Goal: Find specific page/section

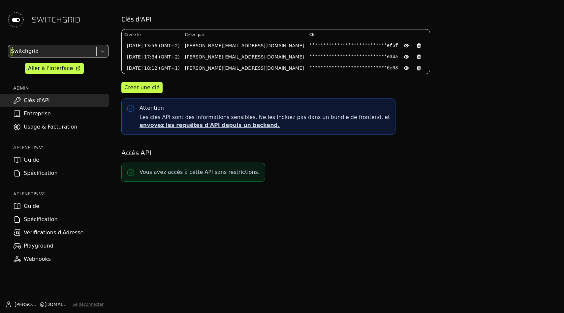
click at [56, 53] on div at bounding box center [52, 51] width 84 height 9
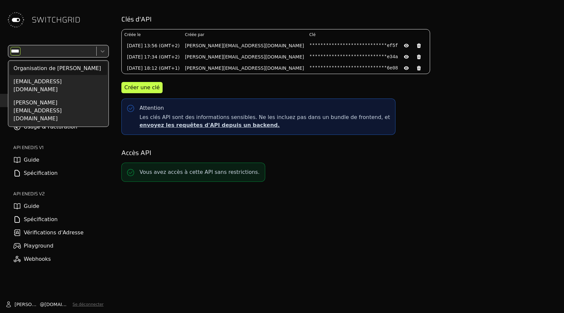
type input "*****"
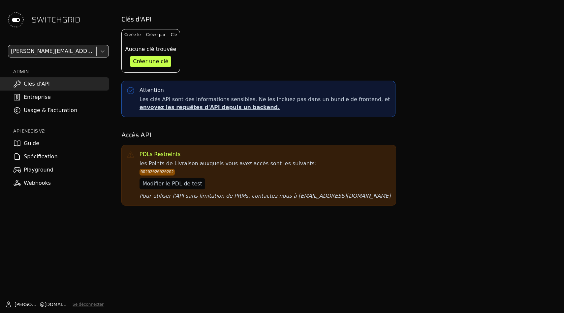
click at [51, 53] on div at bounding box center [52, 51] width 84 height 9
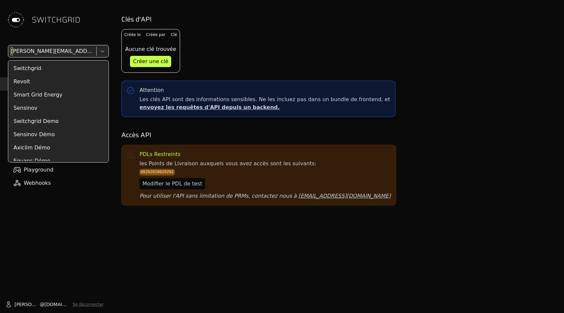
scroll to position [2791, 0]
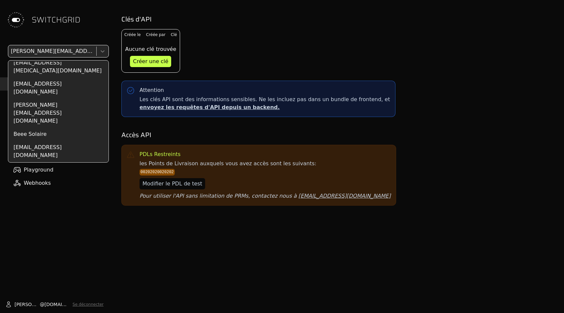
click at [59, 19] on span "SWITCHGRID" at bounding box center [56, 20] width 49 height 11
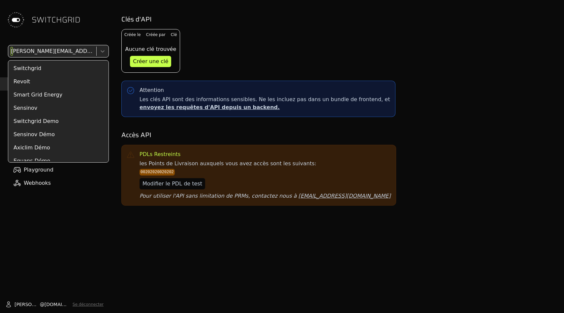
click at [63, 51] on div at bounding box center [52, 51] width 84 height 9
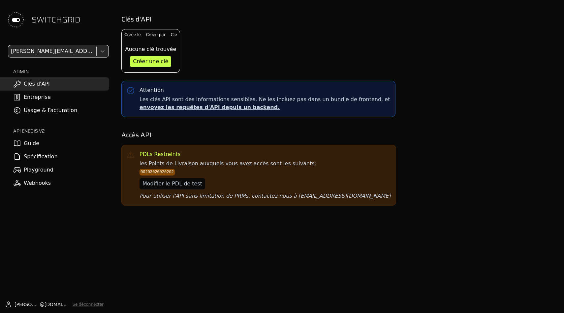
click at [68, 41] on div "SWITCHGRID victor.chevillotte@gmail.com ADMIN Clés d'API Entreprise Usage & Fac…" at bounding box center [54, 156] width 109 height 313
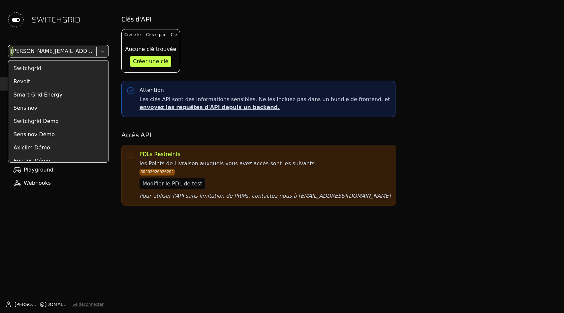
click at [68, 48] on div at bounding box center [52, 51] width 84 height 9
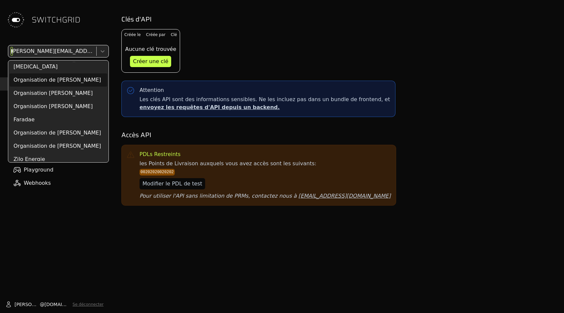
scroll to position [20, 0]
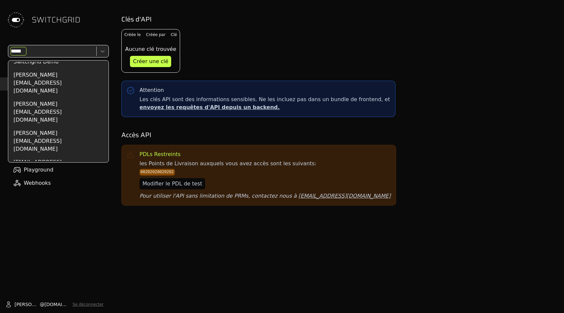
type input "******"
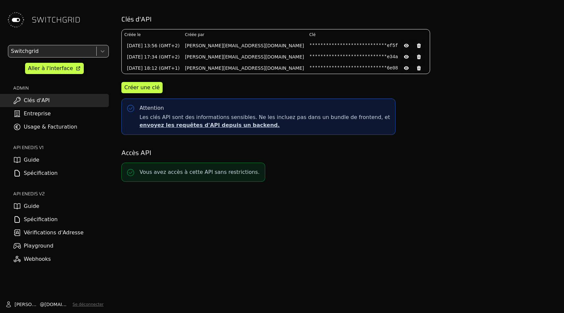
click at [74, 30] on div "SWITCHGRID" at bounding box center [54, 20] width 109 height 40
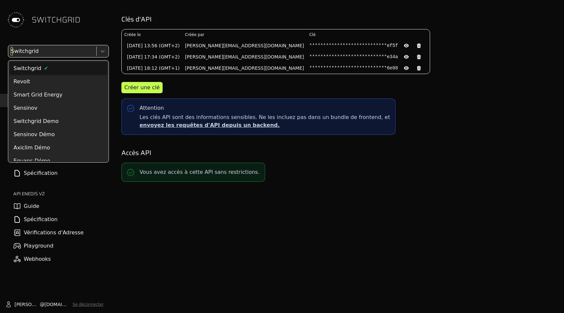
click at [83, 52] on div at bounding box center [52, 51] width 84 height 9
click at [83, 11] on div "SWITCHGRID" at bounding box center [54, 20] width 109 height 40
click at [83, 54] on div at bounding box center [52, 51] width 84 height 9
click at [90, 16] on div "SWITCHGRID" at bounding box center [54, 20] width 109 height 40
